Goal: Task Accomplishment & Management: Use online tool/utility

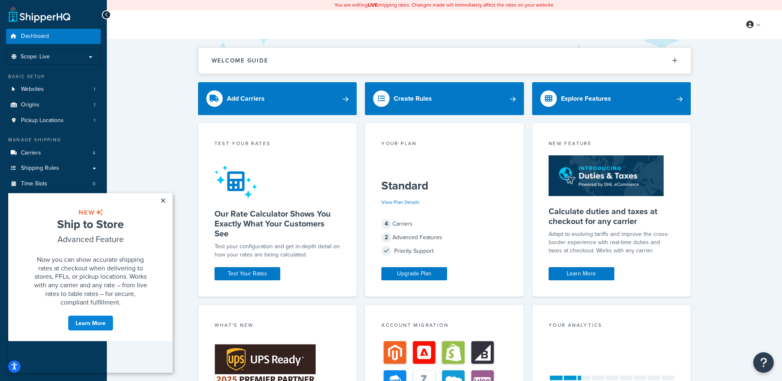
click at [163, 200] on link "×" at bounding box center [163, 200] width 14 height 15
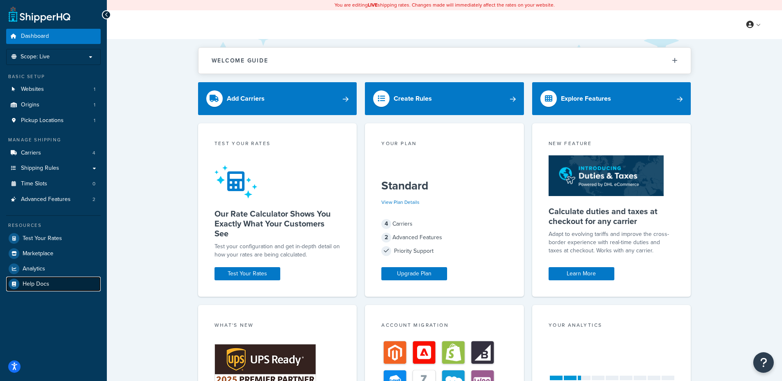
click at [36, 282] on span "Help Docs" at bounding box center [36, 284] width 27 height 7
click at [35, 102] on span "Origins" at bounding box center [30, 105] width 18 height 7
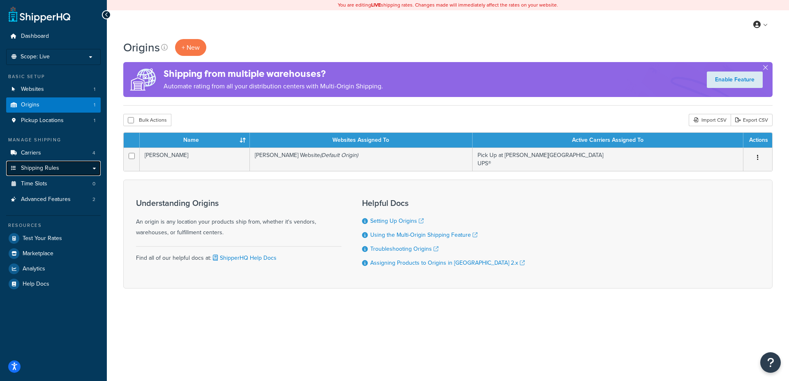
click at [38, 164] on link "Shipping Rules" at bounding box center [53, 168] width 95 height 15
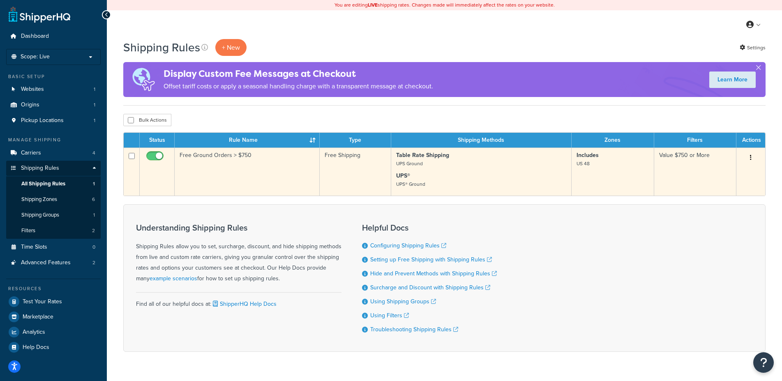
click at [754, 157] on button "button" at bounding box center [751, 157] width 12 height 13
click at [723, 175] on link "Edit" at bounding box center [723, 173] width 65 height 17
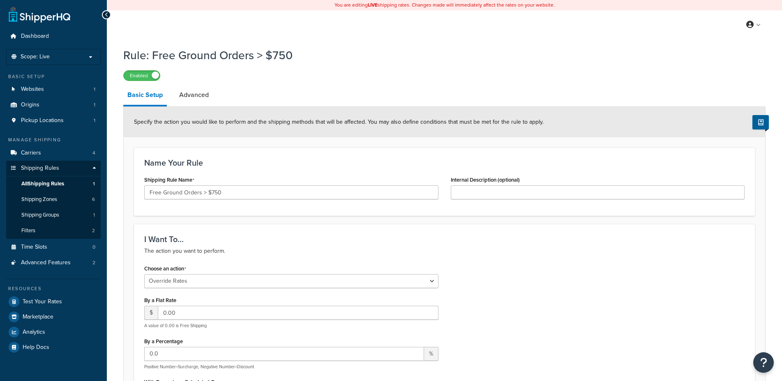
select select "OVERRIDE"
select select "LOCATION"
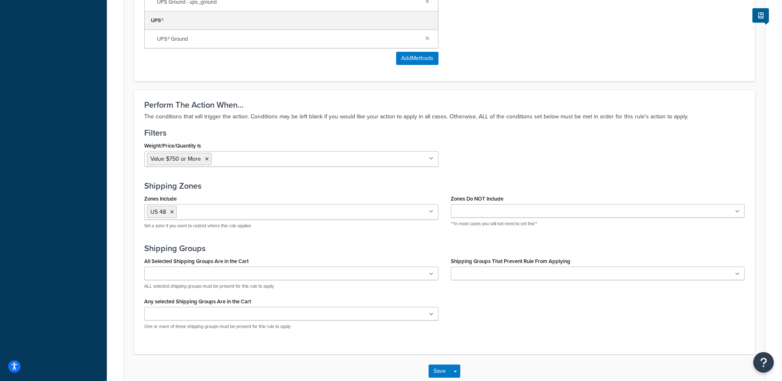
scroll to position [559, 0]
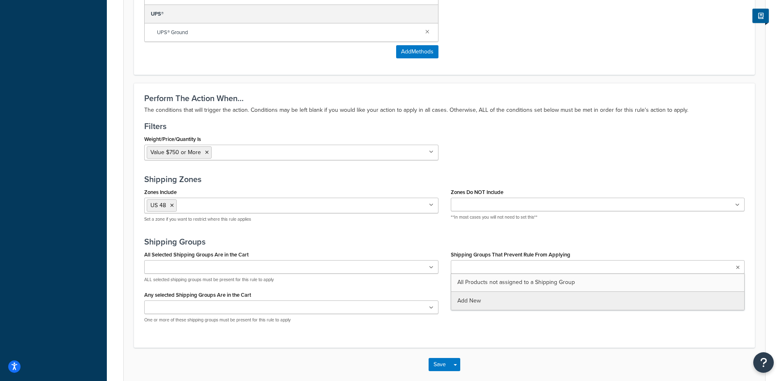
click at [562, 264] on ul at bounding box center [598, 267] width 294 height 14
click at [598, 249] on div "Shipping Groups All Selected Shipping Groups Are in the Cart All Products not a…" at bounding box center [444, 283] width 601 height 92
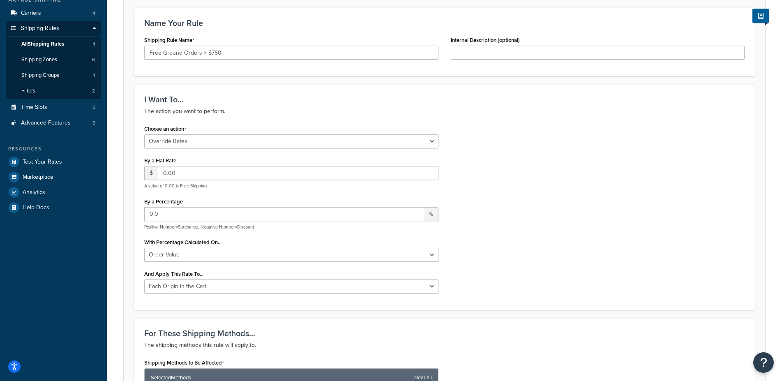
scroll to position [0, 0]
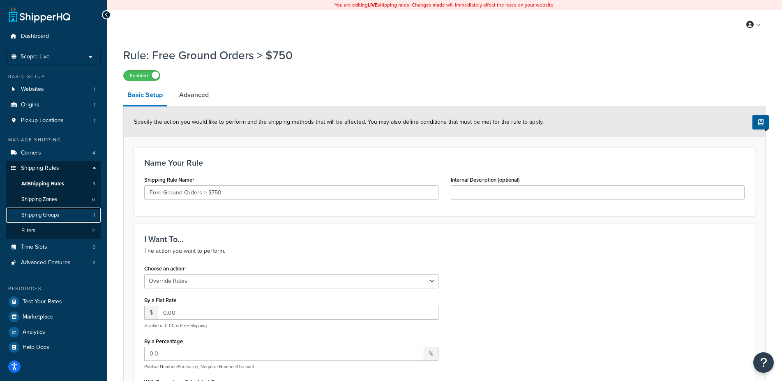
click at [63, 217] on link "Shipping Groups 1" at bounding box center [53, 215] width 95 height 15
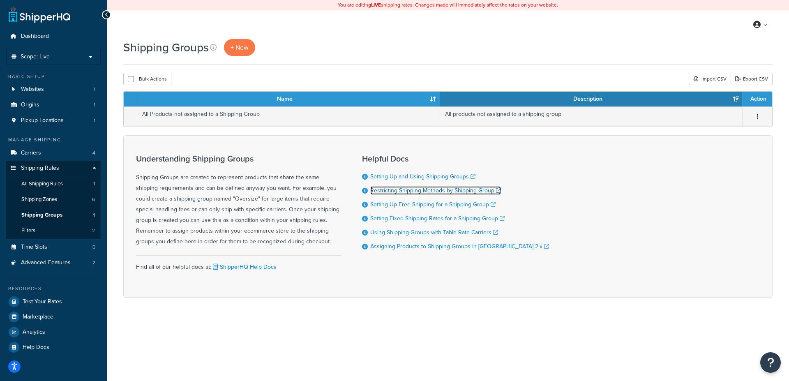
click at [393, 189] on link "Restricting Shipping Methods by Shipping Group" at bounding box center [435, 190] width 131 height 9
